Goal: Task Accomplishment & Management: Manage account settings

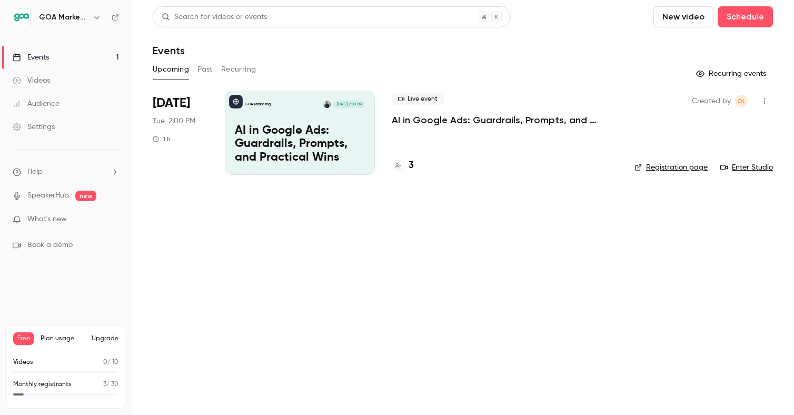
click at [427, 120] on p "AI in Google Ads: Guardrails, Prompts, and Practical Wins" at bounding box center [505, 120] width 226 height 13
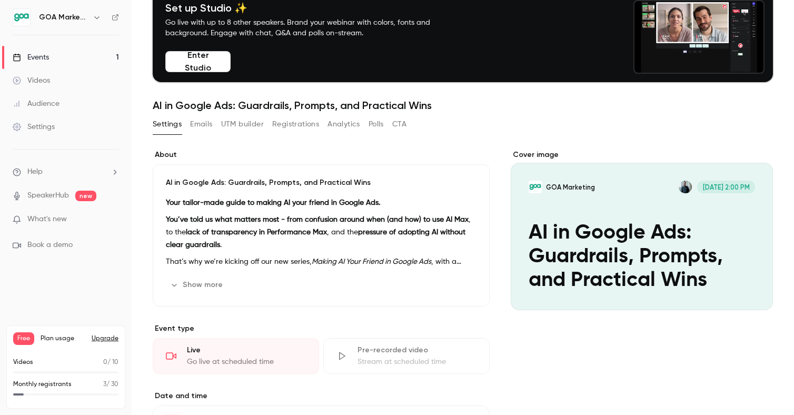
scroll to position [1, 0]
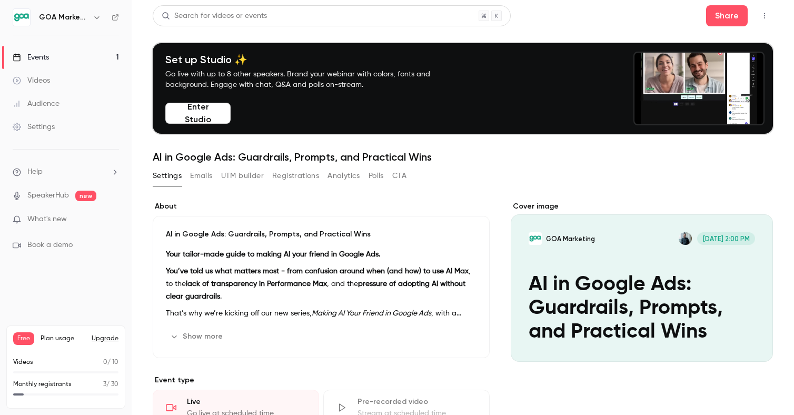
click at [204, 176] on button "Emails" at bounding box center [201, 175] width 22 height 17
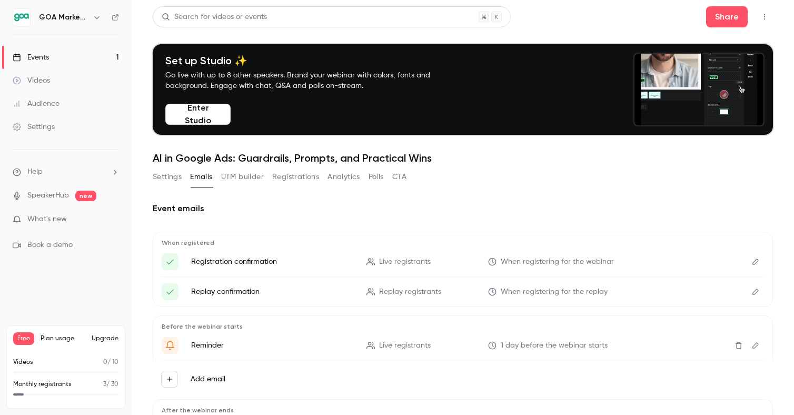
click at [250, 176] on button "UTM builder" at bounding box center [242, 176] width 43 height 17
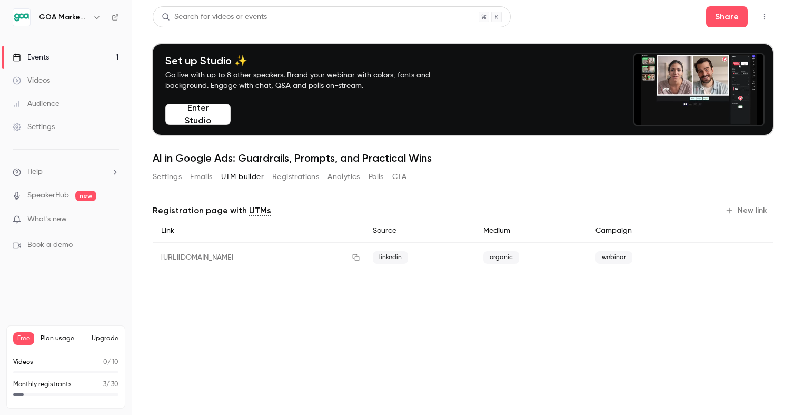
click at [209, 174] on button "Emails" at bounding box center [201, 176] width 22 height 17
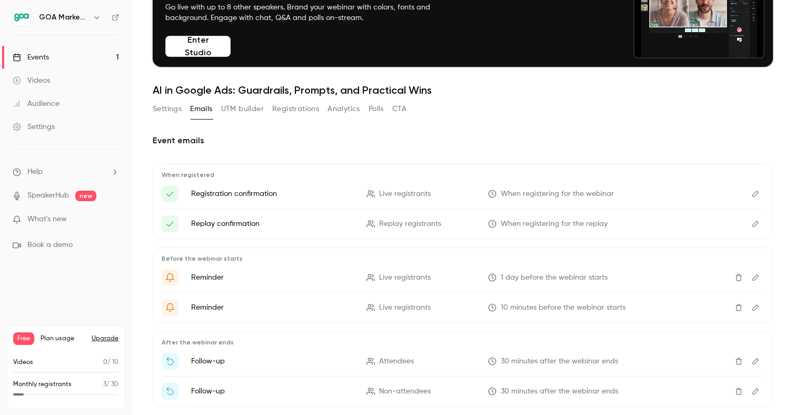
scroll to position [82, 0]
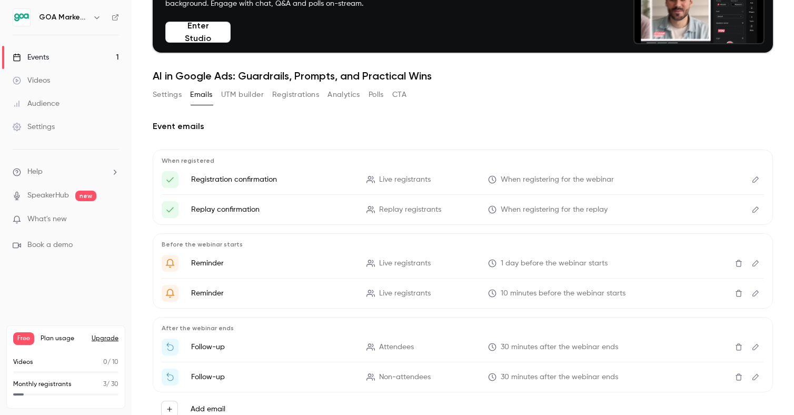
click at [556, 180] on span "When registering for the webinar" at bounding box center [557, 179] width 113 height 11
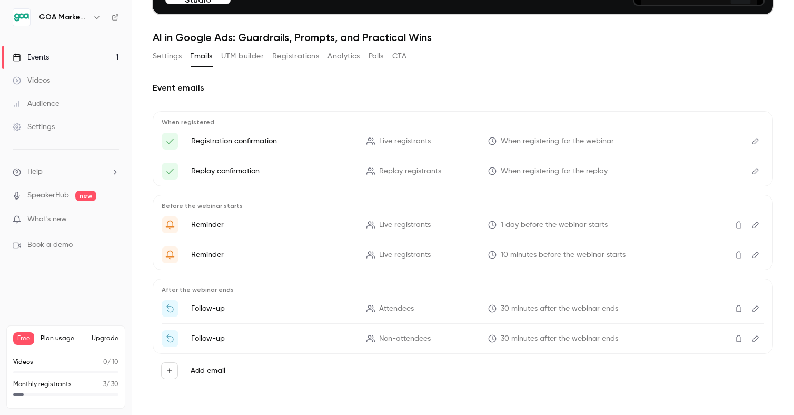
click at [561, 140] on span "When registering for the webinar" at bounding box center [557, 141] width 113 height 11
click at [236, 55] on button "UTM builder" at bounding box center [242, 56] width 43 height 17
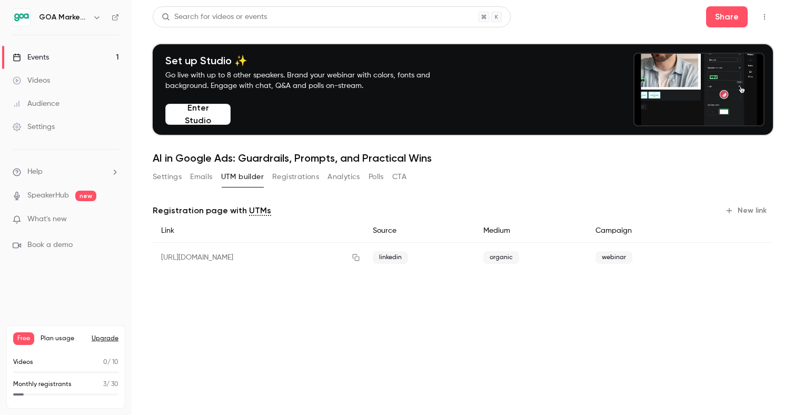
click at [292, 175] on button "Registrations" at bounding box center [295, 176] width 47 height 17
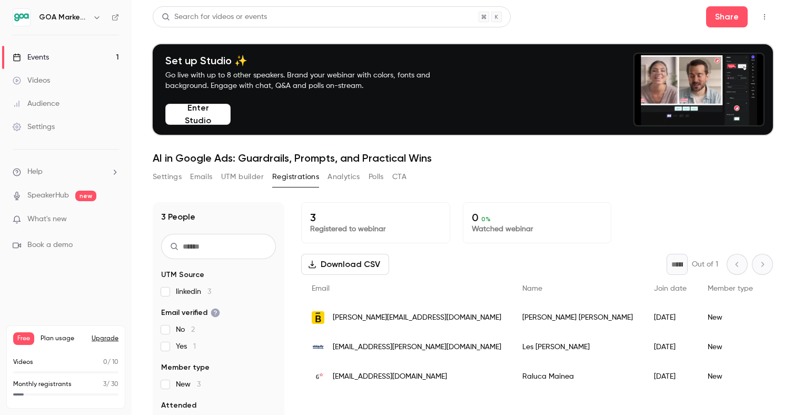
click at [104, 56] on link "Events 1" at bounding box center [66, 57] width 132 height 23
